Goal: Transaction & Acquisition: Purchase product/service

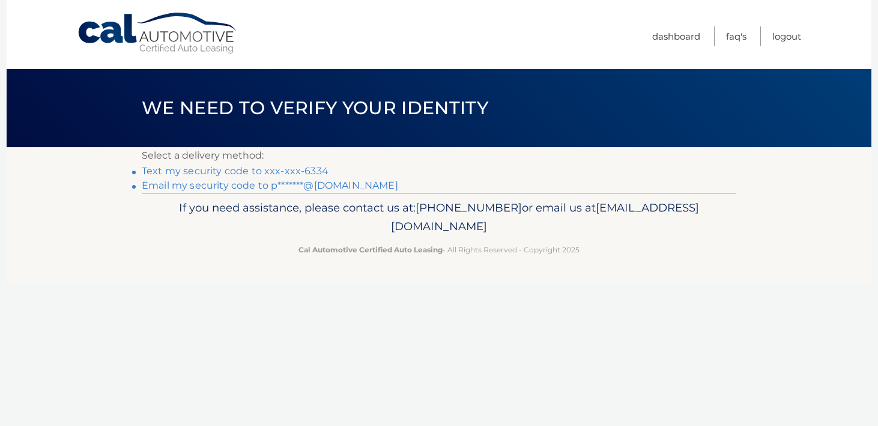
click at [242, 185] on link "Email my security code to p*******@gmail.com" at bounding box center [270, 185] width 256 height 11
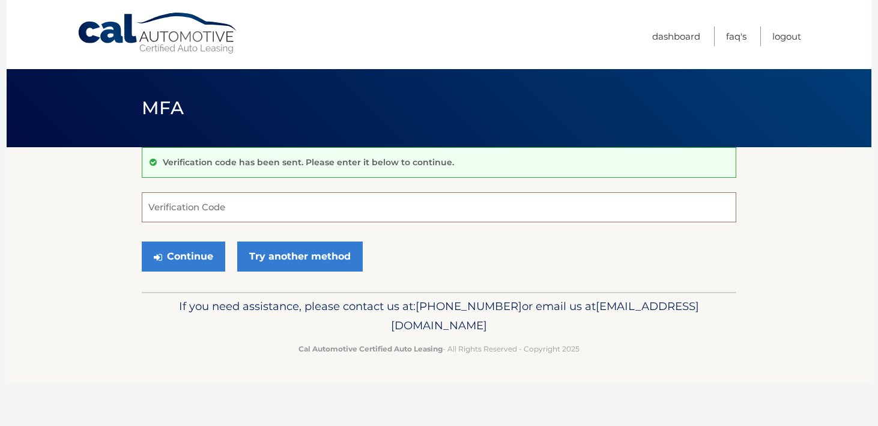
click at [255, 198] on input "Verification Code" at bounding box center [439, 207] width 594 height 30
type input "121304"
click at [210, 261] on button "Continue" at bounding box center [183, 256] width 83 height 30
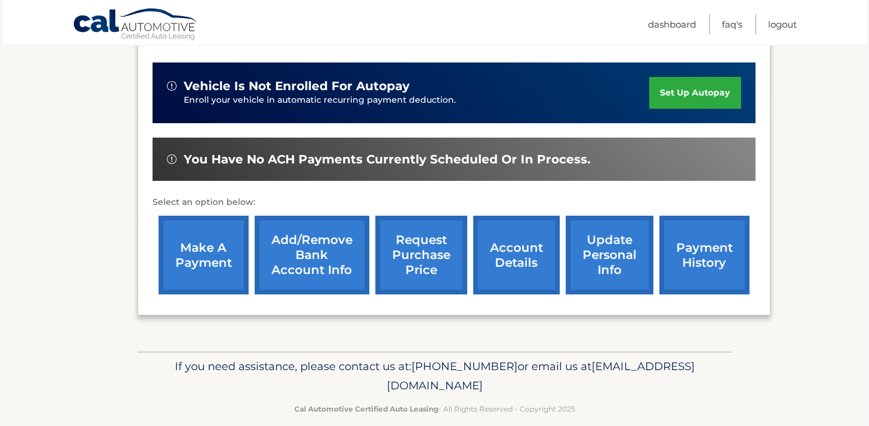
scroll to position [301, 0]
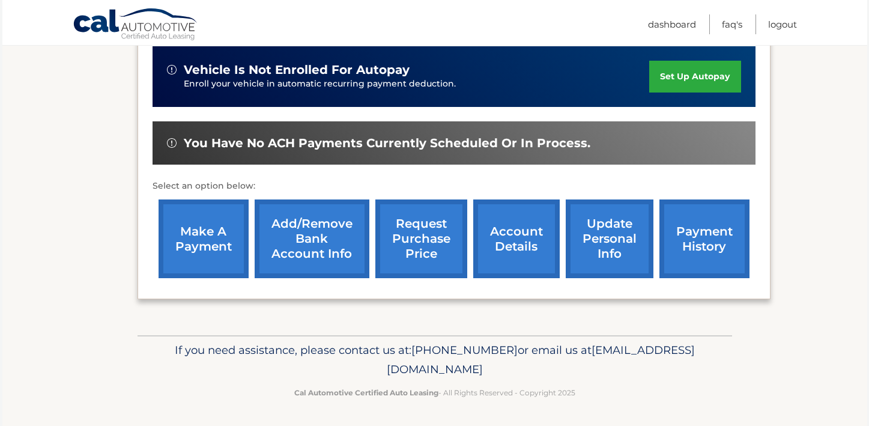
click at [196, 240] on link "make a payment" at bounding box center [204, 238] width 90 height 79
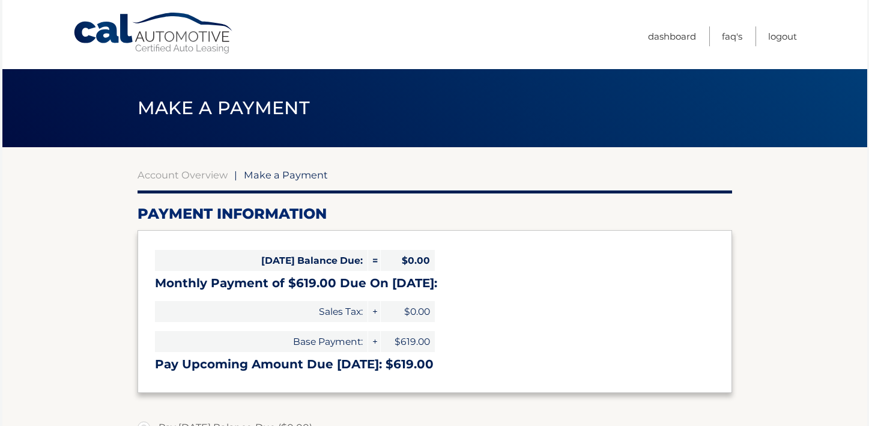
select select "NDFkYTkwYWUtMjAzMy00MDY1LWFlMTEtNDVhYjRiNzM2NjEw"
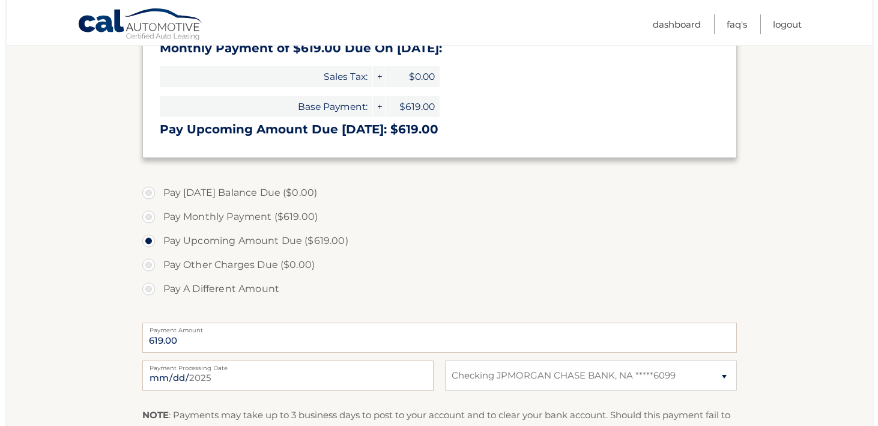
scroll to position [373, 0]
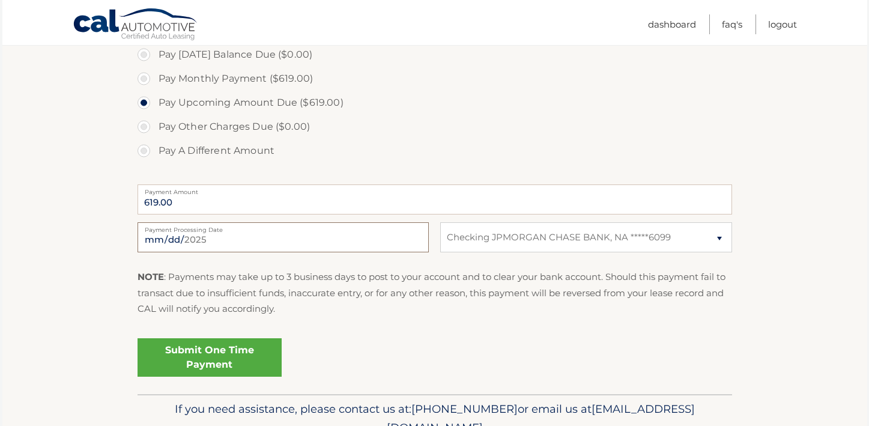
click at [247, 243] on input "[DATE]" at bounding box center [282, 237] width 291 height 30
type input "[DATE]"
click at [629, 239] on select "Select Bank Account Checking JPMORGAN CHASE BANK, NA *****6099" at bounding box center [585, 237] width 291 height 30
click at [440, 222] on select "Select Bank Account Checking JPMORGAN CHASE BANK, NA *****6099" at bounding box center [585, 237] width 291 height 30
click at [199, 355] on link "Submit One Time Payment" at bounding box center [209, 357] width 144 height 38
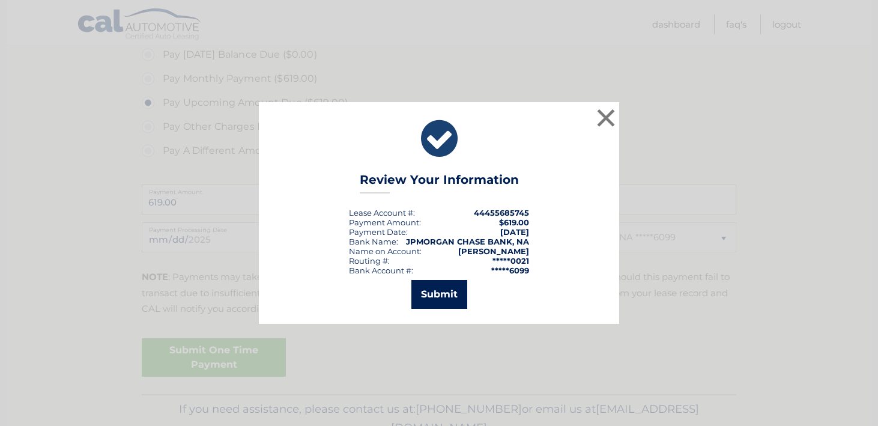
click at [446, 296] on button "Submit" at bounding box center [439, 294] width 56 height 29
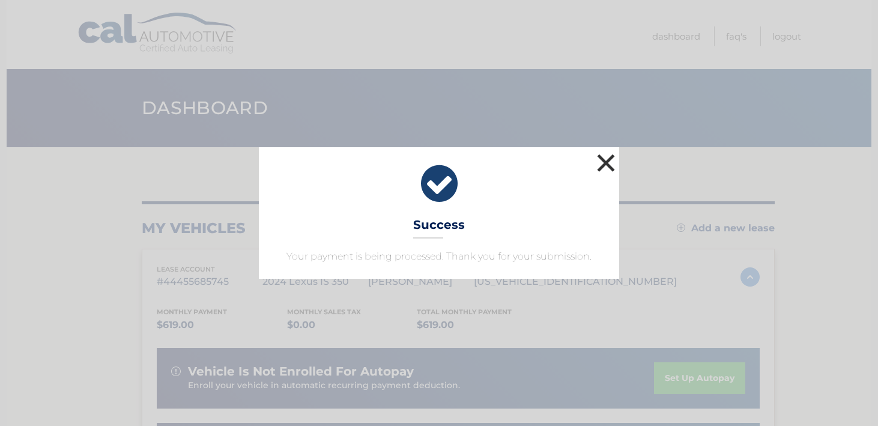
click at [606, 160] on button "×" at bounding box center [606, 163] width 24 height 24
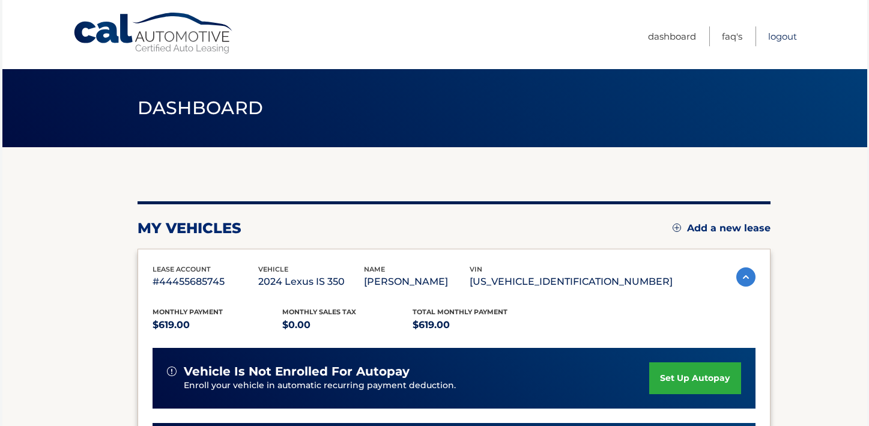
click at [776, 34] on link "Logout" at bounding box center [782, 36] width 29 height 20
